Goal: Information Seeking & Learning: Learn about a topic

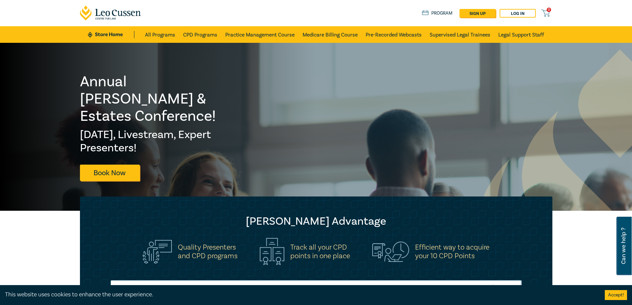
scroll to position [265, 0]
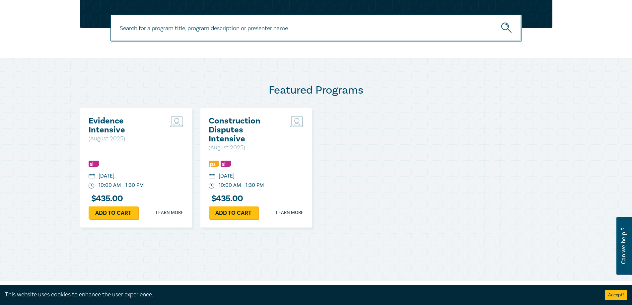
click at [251, 32] on input at bounding box center [315, 28] width 411 height 27
type input "agribusiness"
click at [492, 18] on button "submit" at bounding box center [506, 28] width 29 height 20
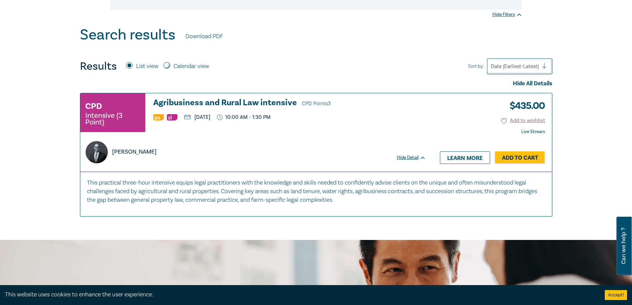
scroll to position [232, 0]
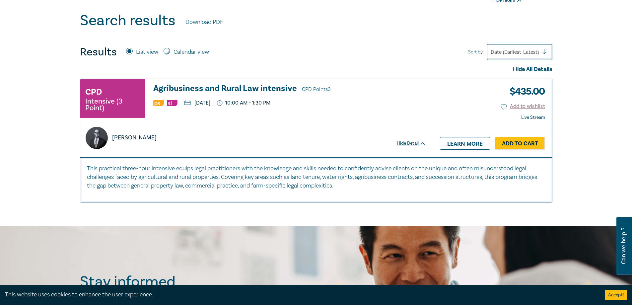
click at [481, 144] on link "Learn more" at bounding box center [465, 143] width 50 height 13
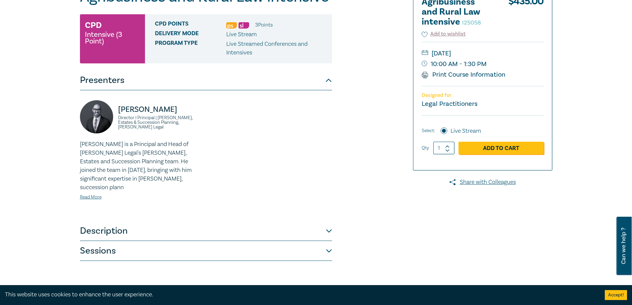
scroll to position [133, 0]
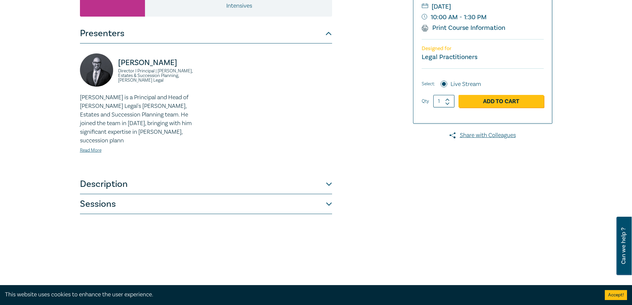
click at [316, 181] on button "Description" at bounding box center [206, 184] width 252 height 20
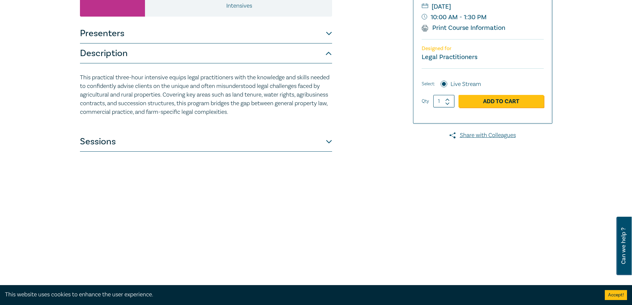
click at [321, 147] on button "Sessions" at bounding box center [206, 142] width 252 height 20
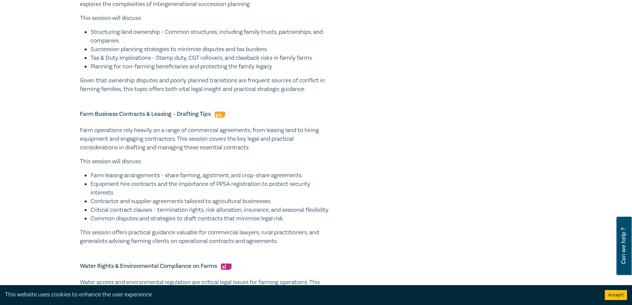
scroll to position [530, 0]
